Goal: Task Accomplishment & Management: Manage account settings

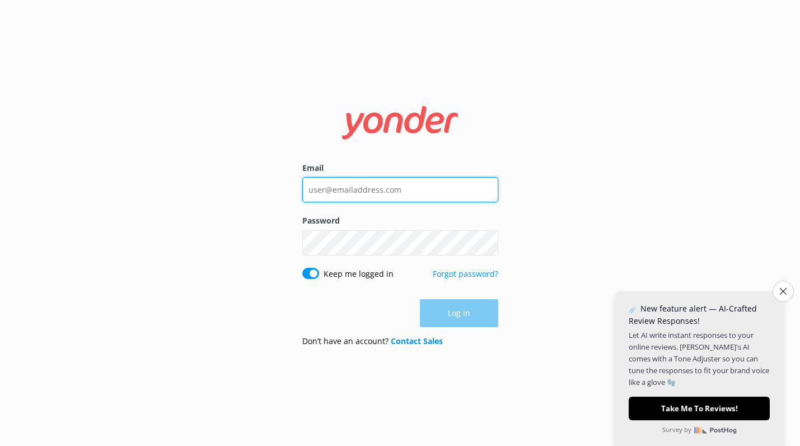
click at [389, 190] on input "Email" at bounding box center [400, 189] width 196 height 25
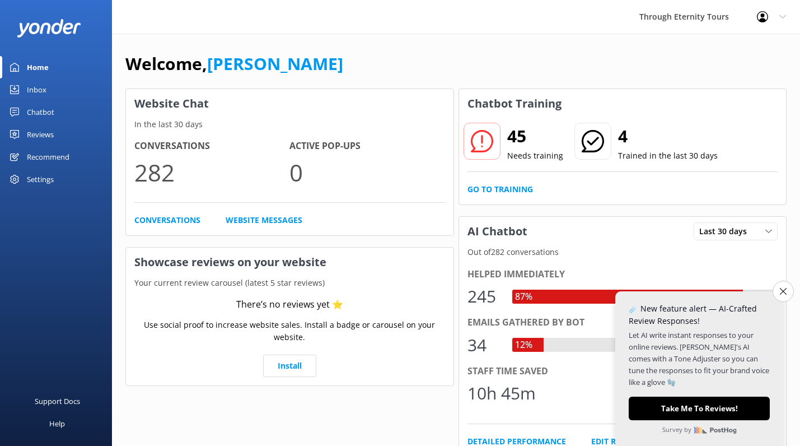
click at [43, 179] on div "Settings" at bounding box center [40, 179] width 27 height 22
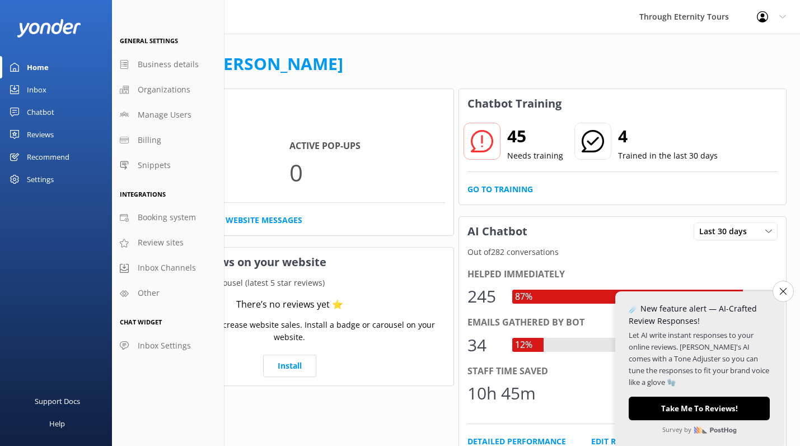
click at [49, 173] on div "Settings" at bounding box center [40, 179] width 27 height 22
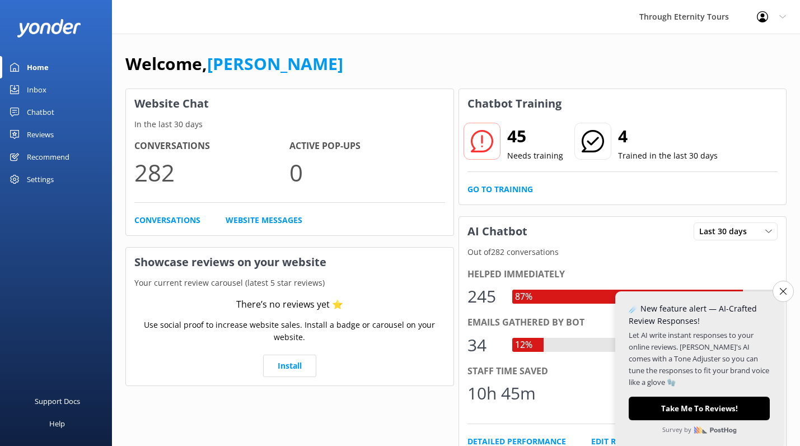
click at [49, 173] on div "Settings" at bounding box center [40, 179] width 27 height 22
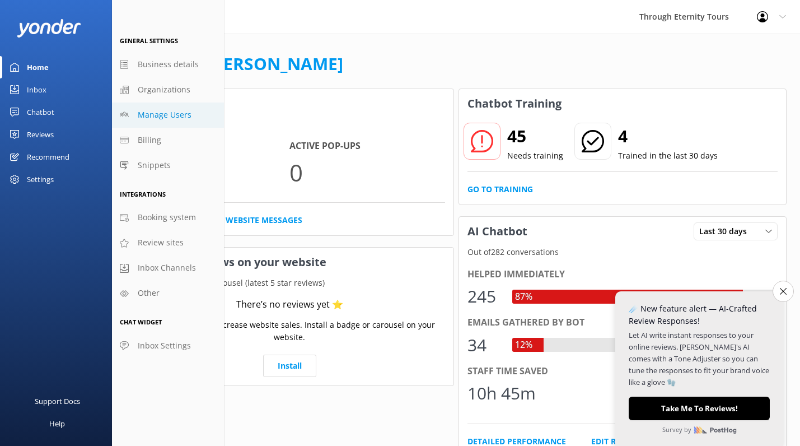
click at [170, 111] on span "Manage Users" at bounding box center [165, 115] width 54 height 12
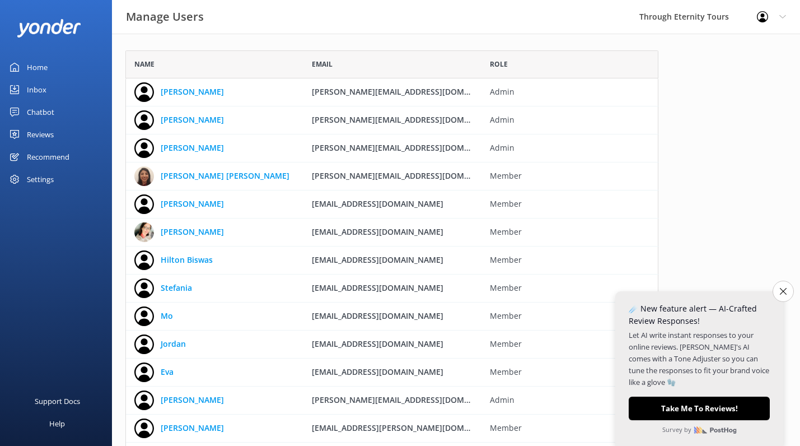
scroll to position [420, 533]
click at [203, 203] on link "[PERSON_NAME]" at bounding box center [192, 204] width 63 height 12
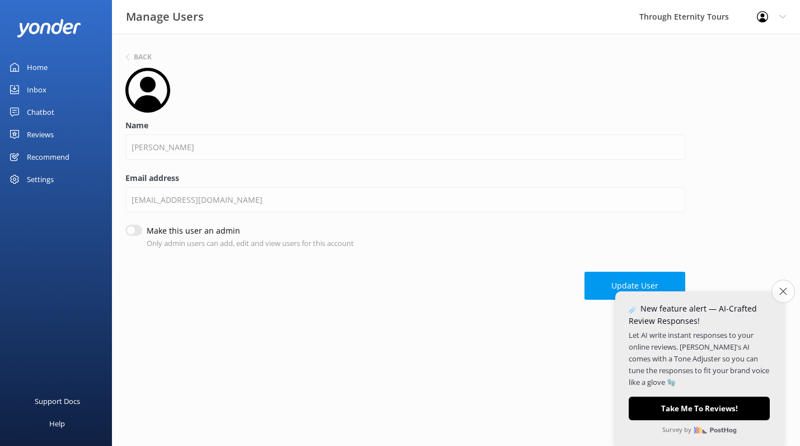
click at [785, 287] on icon "Close survey" at bounding box center [782, 290] width 7 height 7
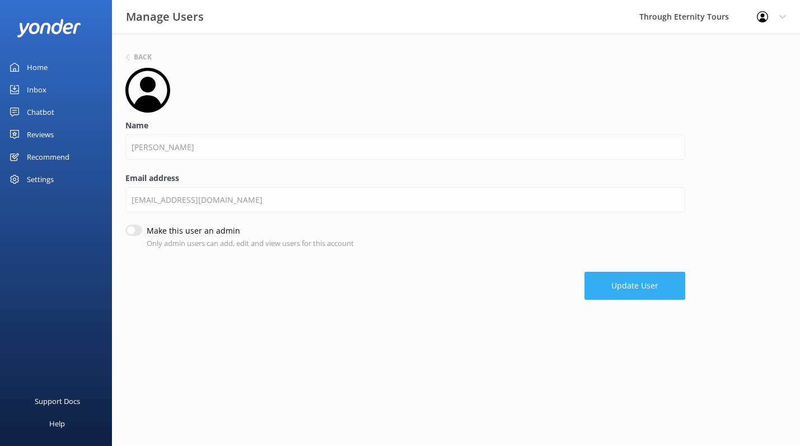
click at [652, 283] on button "Update User" at bounding box center [634, 286] width 101 height 28
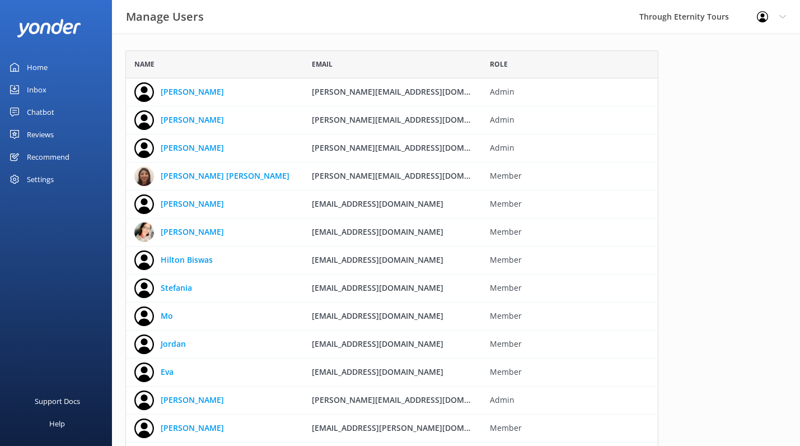
scroll to position [420, 533]
click at [671, 204] on use "grid" at bounding box center [668, 204] width 7 height 10
